Goal: Task Accomplishment & Management: Manage account settings

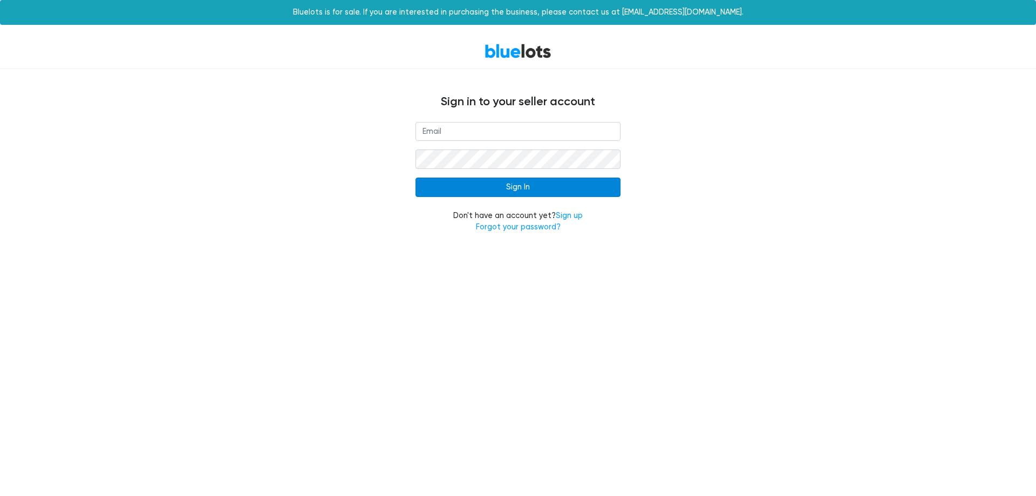
type input "[EMAIL_ADDRESS][DOMAIN_NAME]"
click at [520, 186] on input "Sign In" at bounding box center [518, 187] width 205 height 19
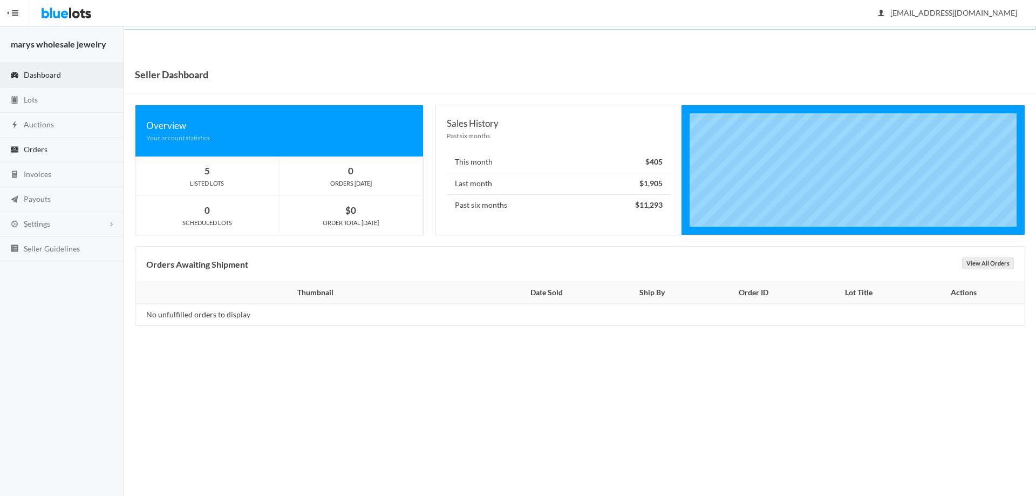
click at [43, 146] on span "Orders" at bounding box center [36, 149] width 24 height 9
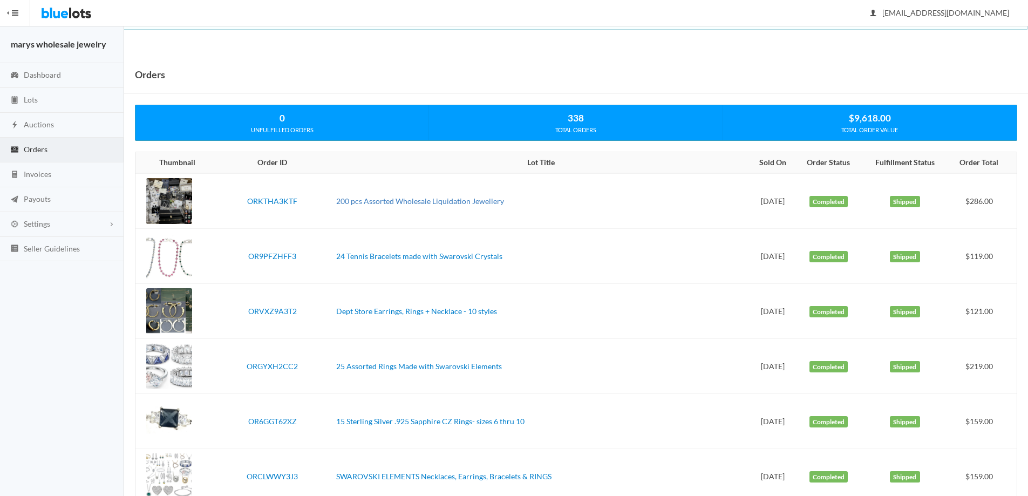
click at [421, 204] on link "200 pcs Assorted Wholesale Liquidation Jewellery" at bounding box center [420, 200] width 168 height 9
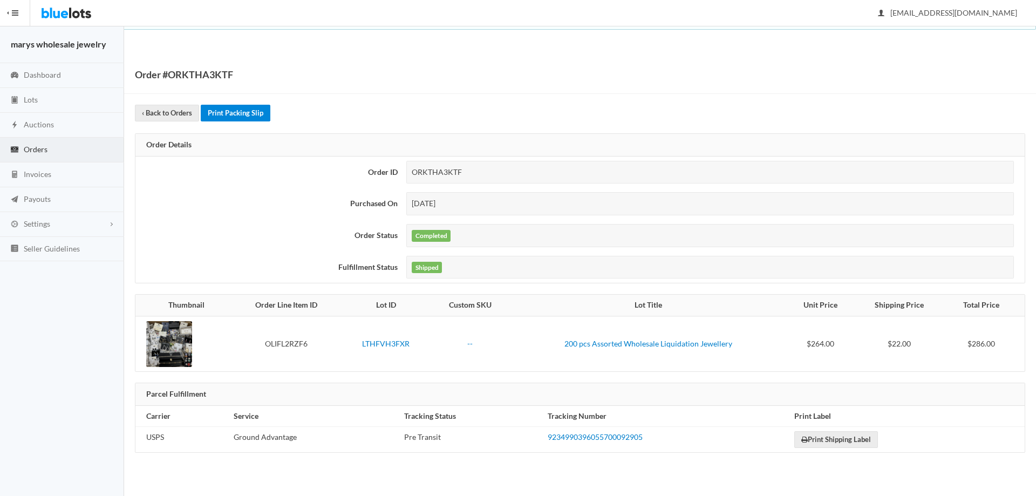
click at [235, 111] on link "Print Packing Slip" at bounding box center [236, 113] width 70 height 17
click at [845, 441] on link "Print Shipping Label" at bounding box center [836, 439] width 84 height 17
